Goal: Check status: Check status

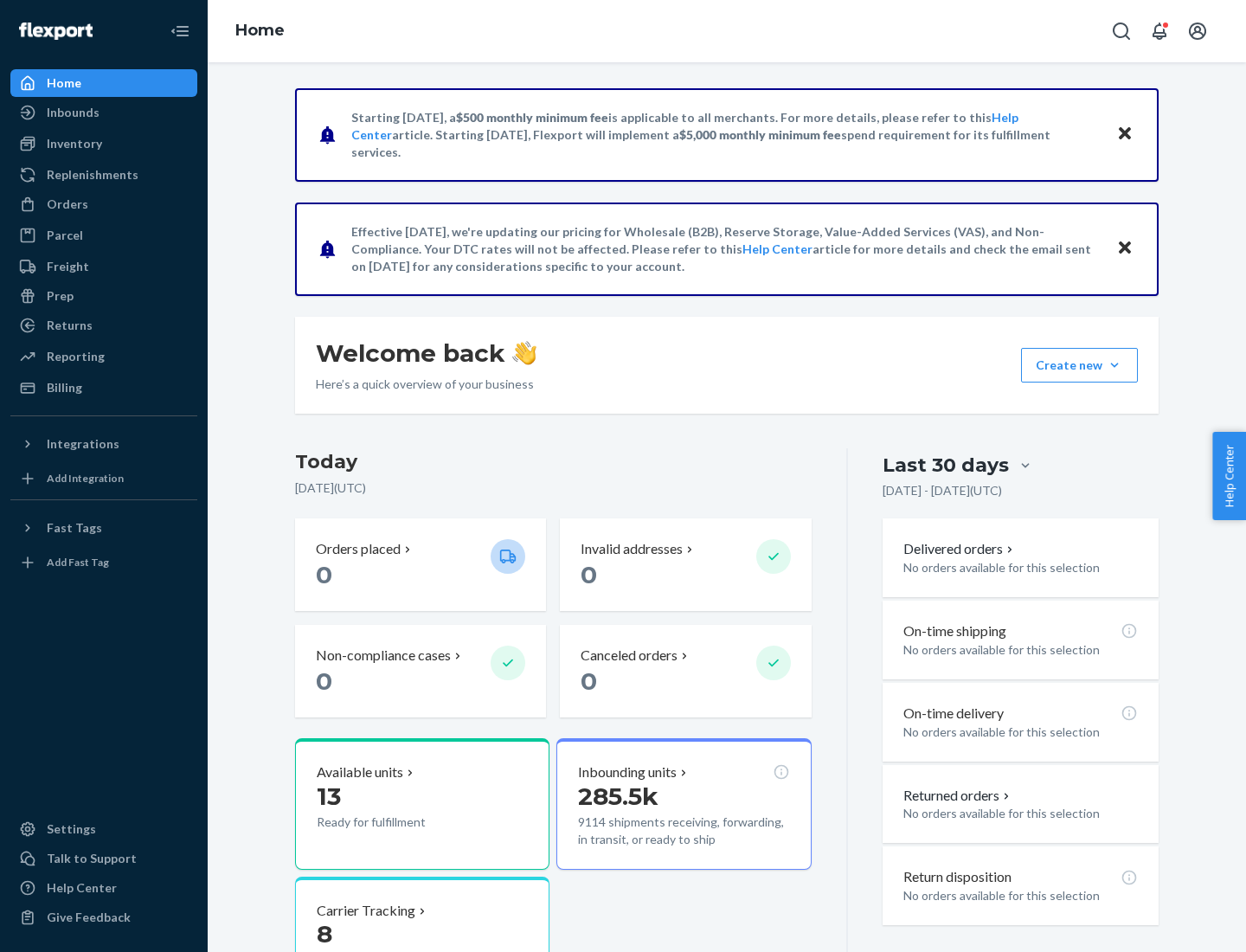
click at [1114, 365] on button "Create new Create new inbound Create new order Create new product" at bounding box center [1078, 365] width 117 height 34
click at [72, 113] on div "Inbounds" at bounding box center [73, 112] width 53 height 17
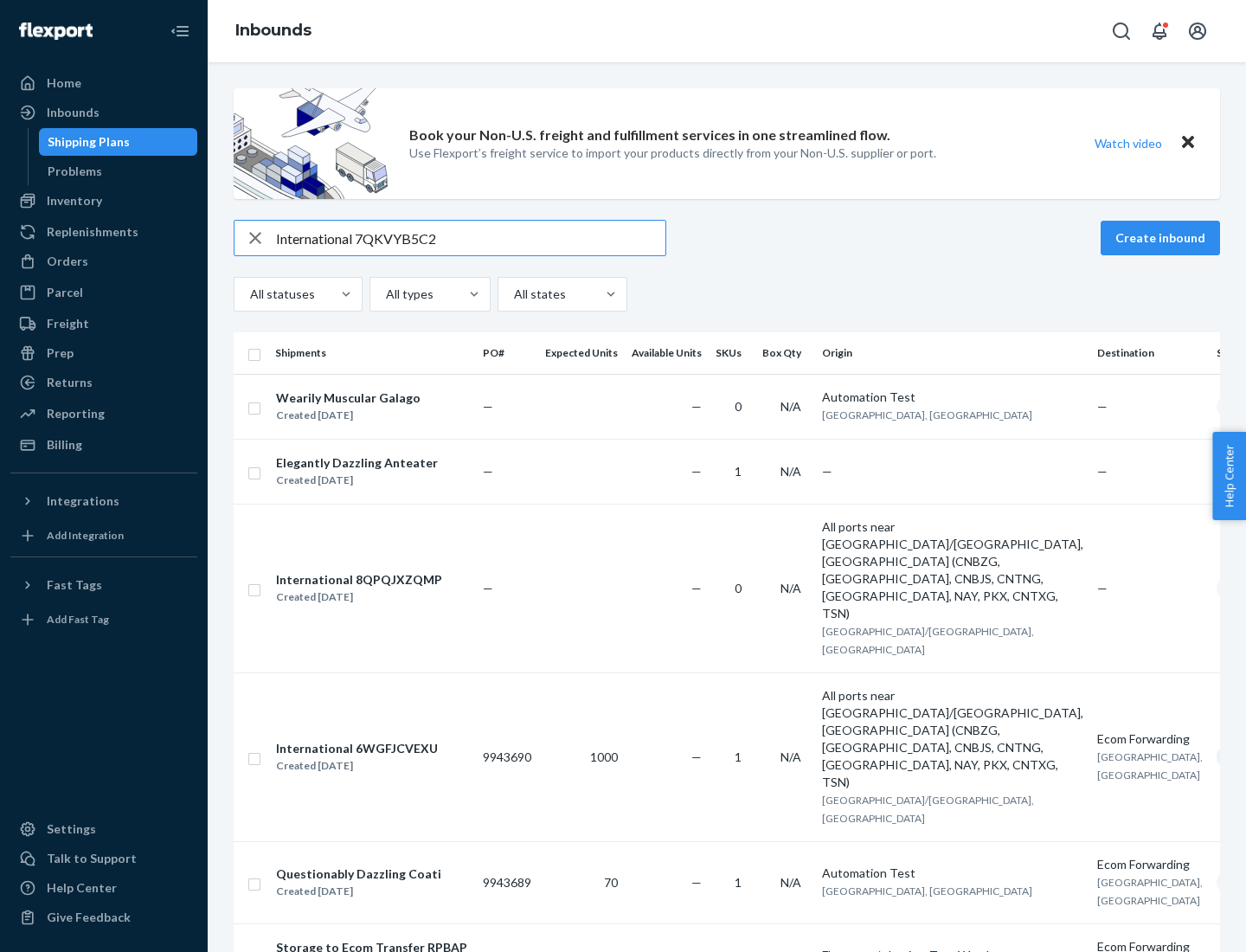
type input "International 7QKVYB5C29"
click at [383, 407] on div "Created [DATE]" at bounding box center [348, 415] width 144 height 17
